Goal: Information Seeking & Learning: Compare options

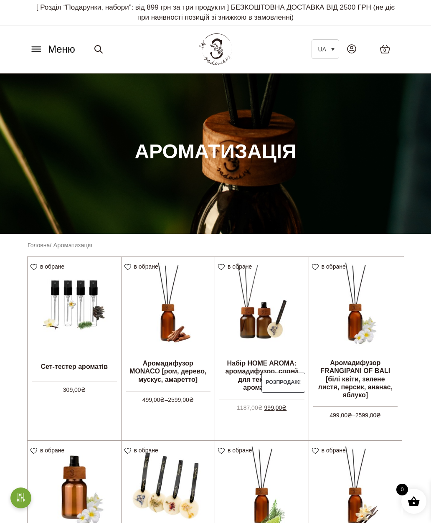
click at [39, 53] on button "Меню" at bounding box center [52, 49] width 51 height 16
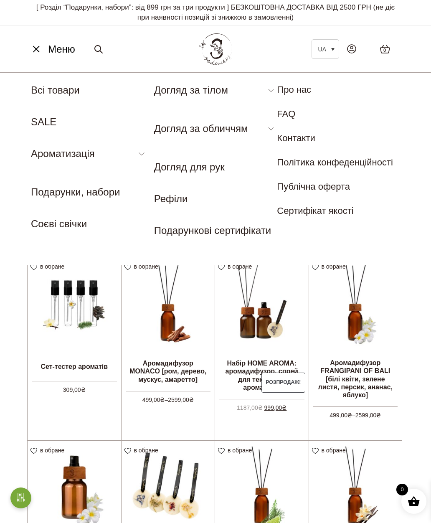
click at [76, 91] on link "Всі товари" at bounding box center [55, 89] width 49 height 11
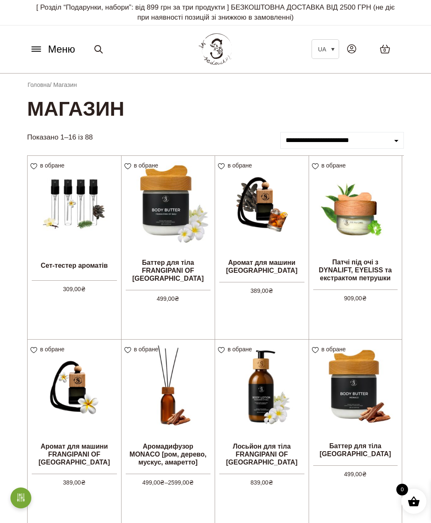
click at [262, 236] on img at bounding box center [262, 203] width 94 height 94
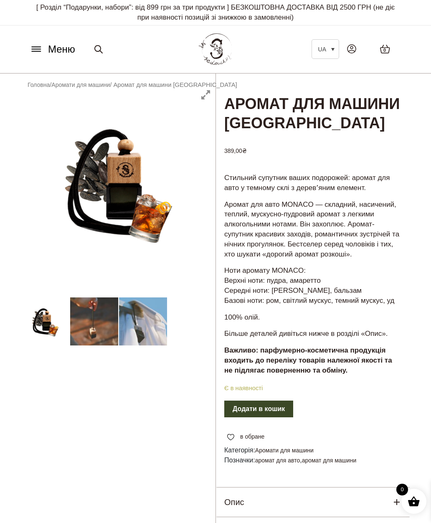
click at [89, 81] on link "Аромати для машини" at bounding box center [80, 84] width 58 height 7
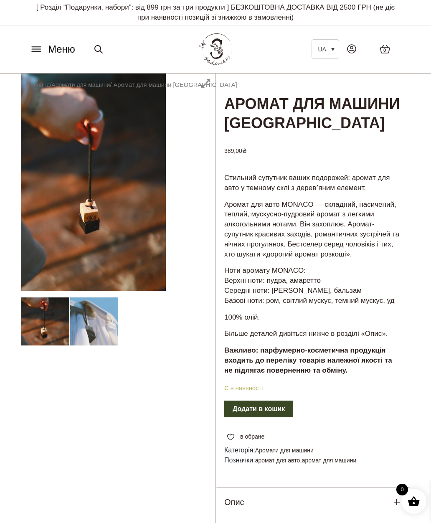
click at [38, 49] on icon at bounding box center [36, 49] width 9 height 0
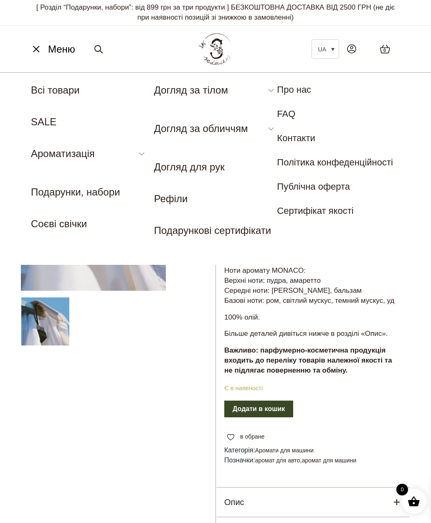
click at [187, 198] on link "Рефіли" at bounding box center [171, 198] width 34 height 11
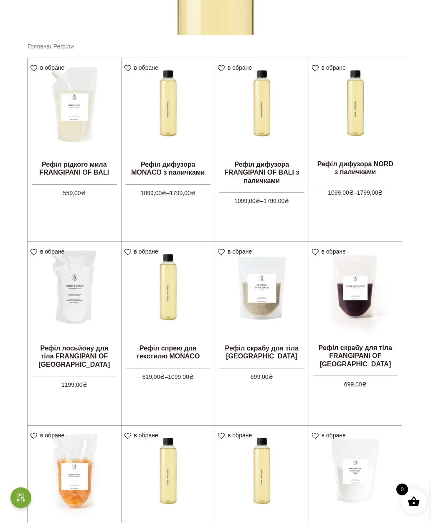
scroll to position [199, 0]
click at [172, 120] on img at bounding box center [169, 105] width 94 height 94
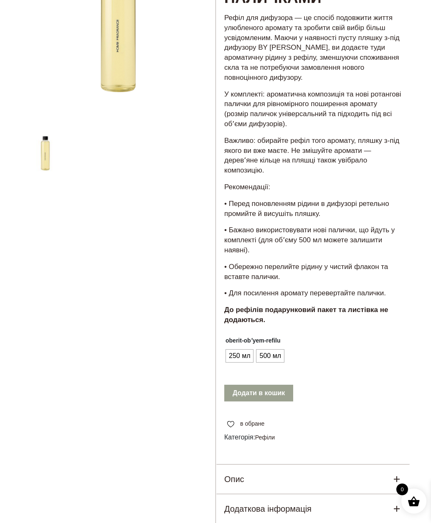
scroll to position [145, 0]
click at [239, 349] on span "250 мл" at bounding box center [239, 355] width 25 height 13
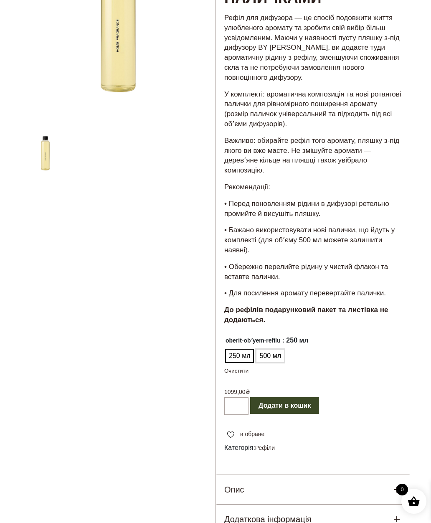
click at [280, 349] on span "500 мл" at bounding box center [269, 355] width 25 height 13
click at [237, 349] on span "250 мл" at bounding box center [239, 355] width 25 height 13
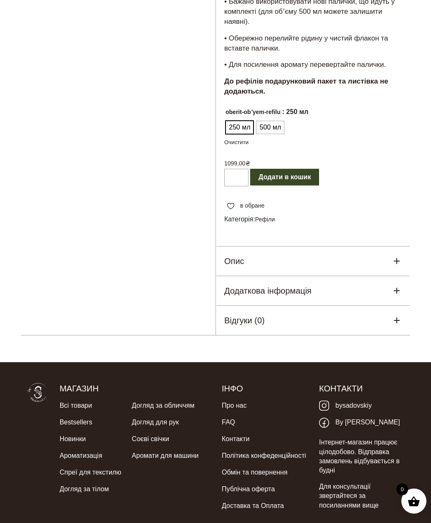
click at [359, 250] on div "Опис" at bounding box center [313, 261] width 194 height 29
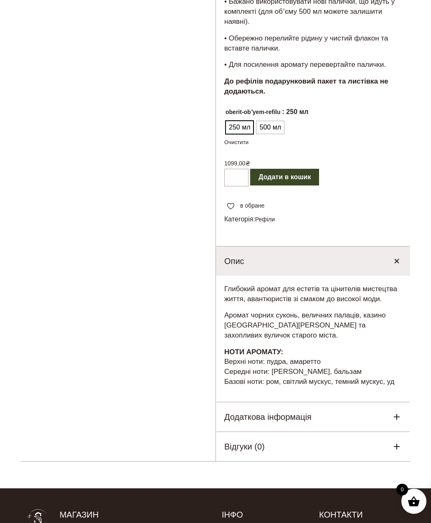
click at [361, 411] on div "Додаткова інформація" at bounding box center [313, 416] width 194 height 29
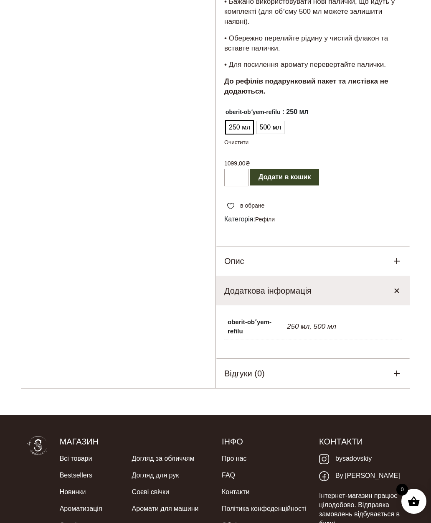
click at [373, 375] on div "Відгуки (0)" at bounding box center [313, 373] width 194 height 29
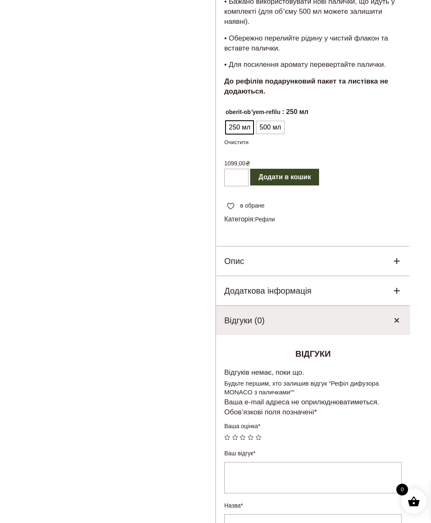
click at [364, 312] on div "Відгуки (0)" at bounding box center [313, 320] width 194 height 29
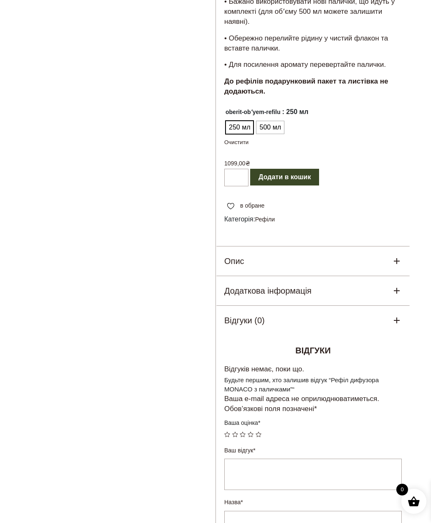
click at [374, 246] on div "Опис" at bounding box center [313, 260] width 194 height 29
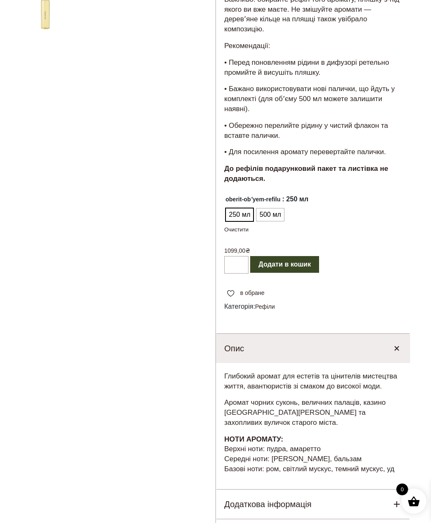
scroll to position [286, 0]
click at [275, 208] on span "500 мл" at bounding box center [269, 214] width 25 height 13
click at [241, 208] on span "250 мл" at bounding box center [239, 214] width 25 height 13
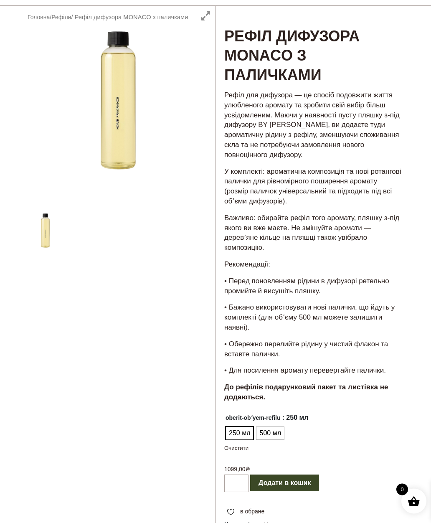
scroll to position [0, 0]
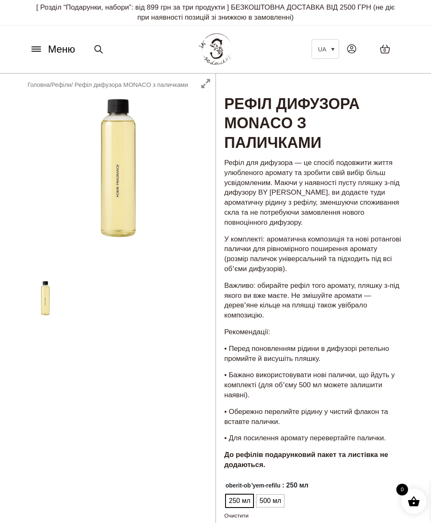
click at [41, 81] on link "Головна" at bounding box center [39, 84] width 22 height 7
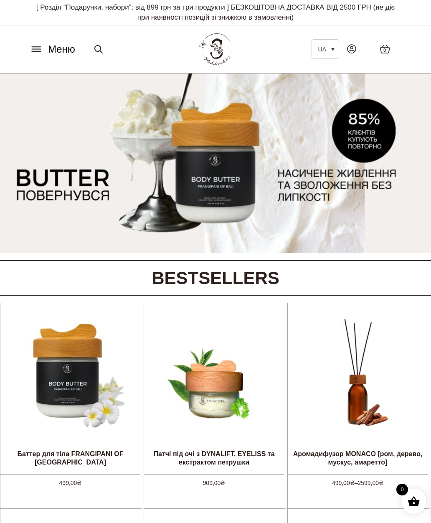
click at [44, 55] on button "Меню" at bounding box center [52, 49] width 51 height 16
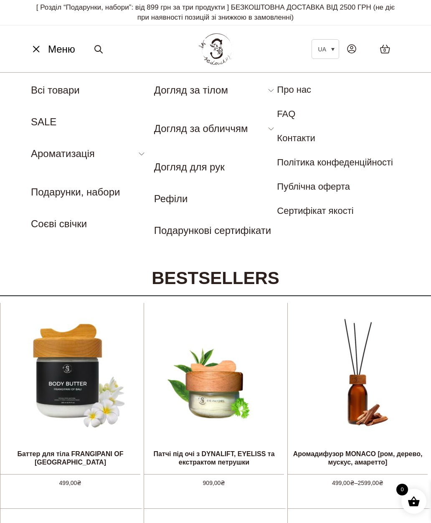
click at [74, 177] on link "Аромадифузор" at bounding box center [60, 172] width 59 height 9
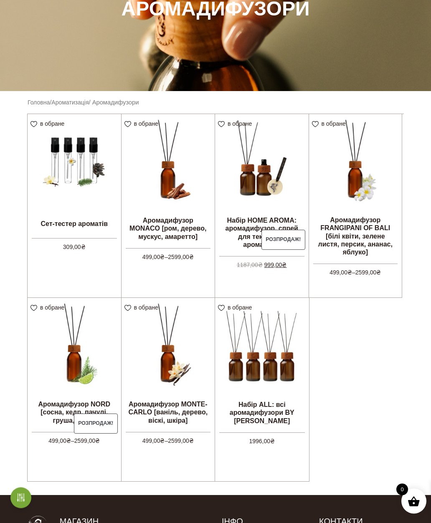
scroll to position [143, 0]
click at [178, 193] on img at bounding box center [169, 161] width 94 height 94
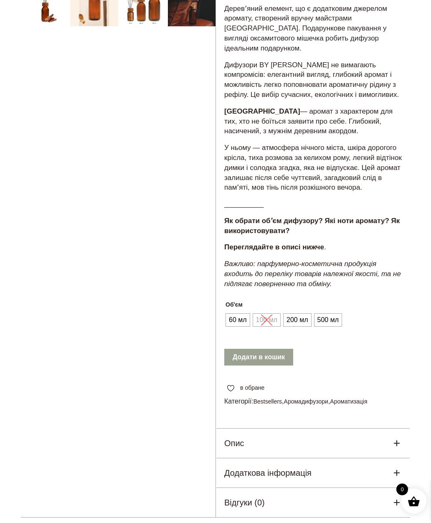
scroll to position [297, 0]
click at [332, 323] on span "500 мл" at bounding box center [327, 319] width 25 height 13
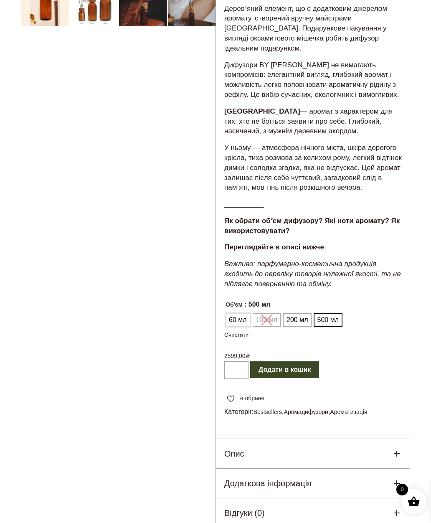
click at [236, 327] on span "60 мл" at bounding box center [238, 319] width 22 height 13
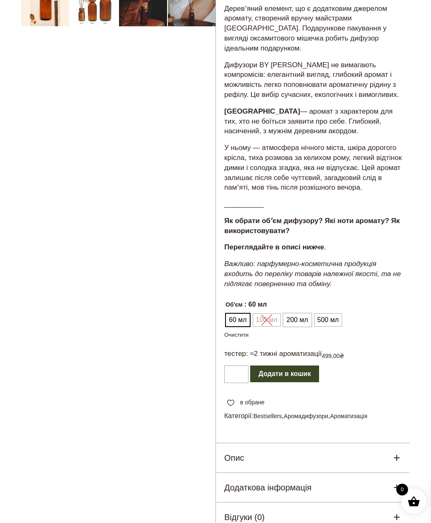
click at [298, 321] on span "200 мл" at bounding box center [296, 319] width 25 height 13
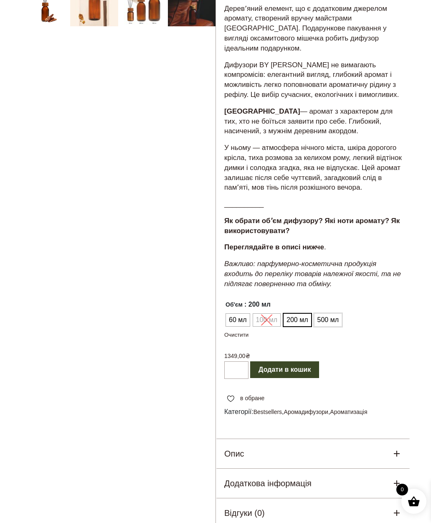
click at [331, 325] on span "500 мл" at bounding box center [327, 319] width 25 height 13
click at [246, 327] on span "60 мл" at bounding box center [238, 319] width 22 height 13
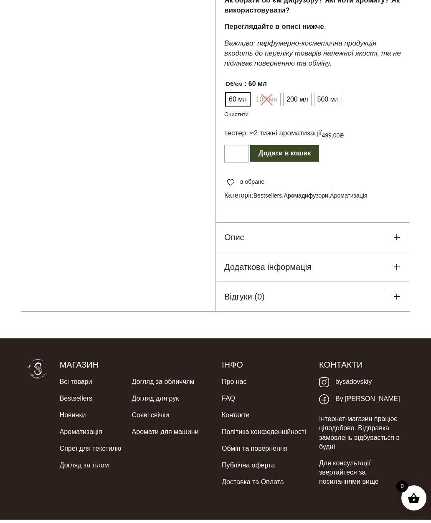
scroll to position [547, 0]
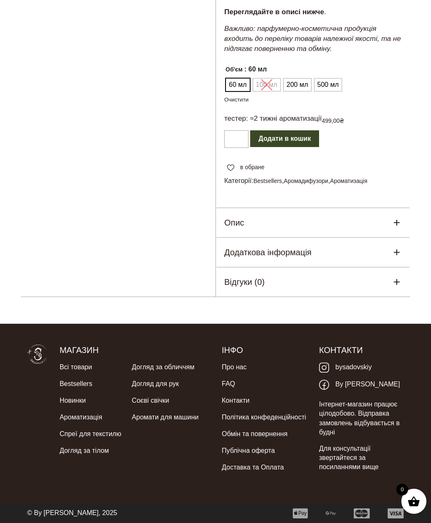
click at [361, 214] on div "Опис" at bounding box center [313, 222] width 194 height 29
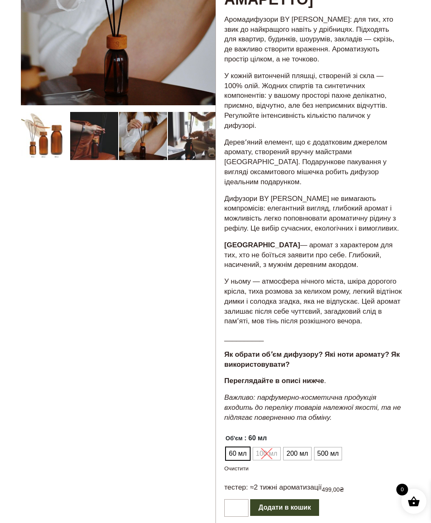
scroll to position [160, 0]
